Goal: Register for event/course

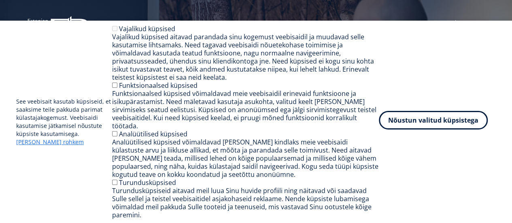
click at [449, 130] on button "Nõustun valitud küpsistega" at bounding box center [433, 120] width 109 height 19
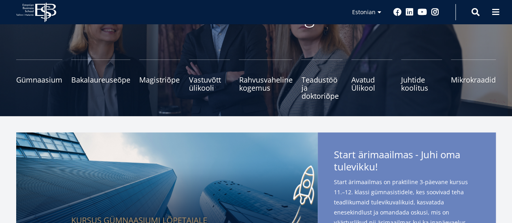
scroll to position [81, 0]
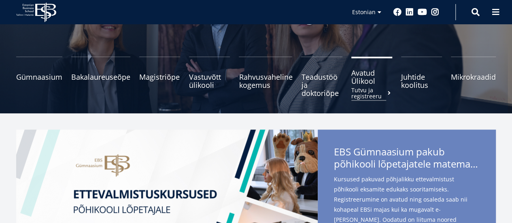
click at [362, 90] on small "Tutvu ja registreeru" at bounding box center [371, 93] width 41 height 12
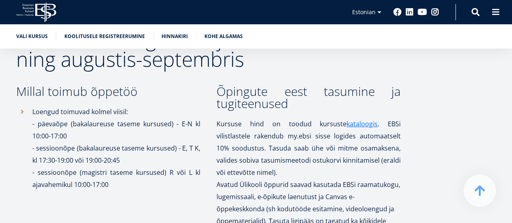
scroll to position [1498, 0]
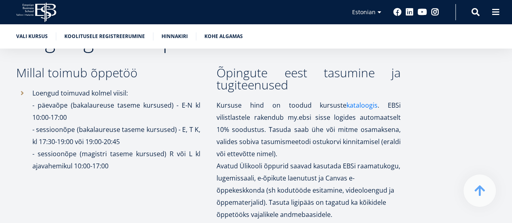
click at [346, 99] on link "kataloogis" at bounding box center [361, 105] width 31 height 12
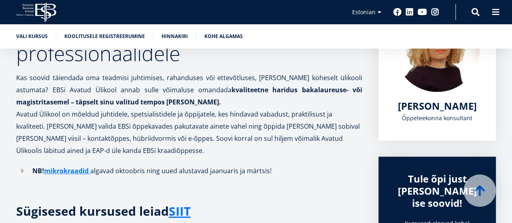
scroll to position [131, 0]
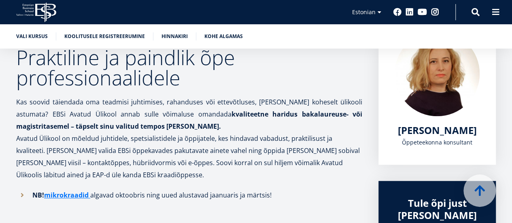
click at [45, 10] on icon "EBS Logo Created with Sketch." at bounding box center [36, 12] width 40 height 20
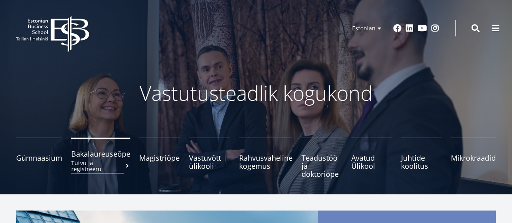
click at [84, 155] on span "Bakalaureuseõpe Tutvu ja registreeru" at bounding box center [100, 154] width 59 height 8
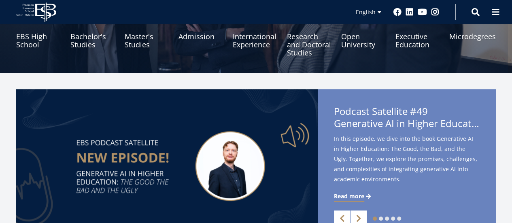
scroll to position [81, 0]
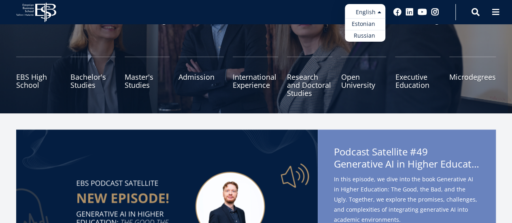
click at [358, 22] on link "Estonian" at bounding box center [365, 24] width 40 height 12
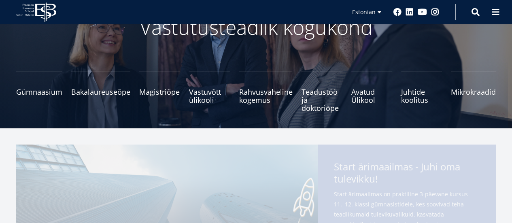
scroll to position [81, 0]
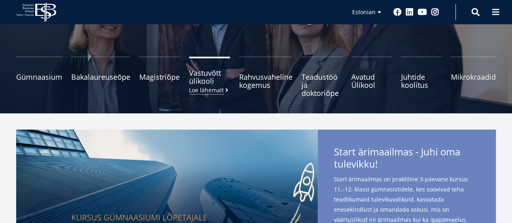
click at [207, 83] on span "Vastuvõtt ülikooli [PERSON_NAME] lähemalt" at bounding box center [209, 77] width 41 height 16
